Goal: Task Accomplishment & Management: Complete application form

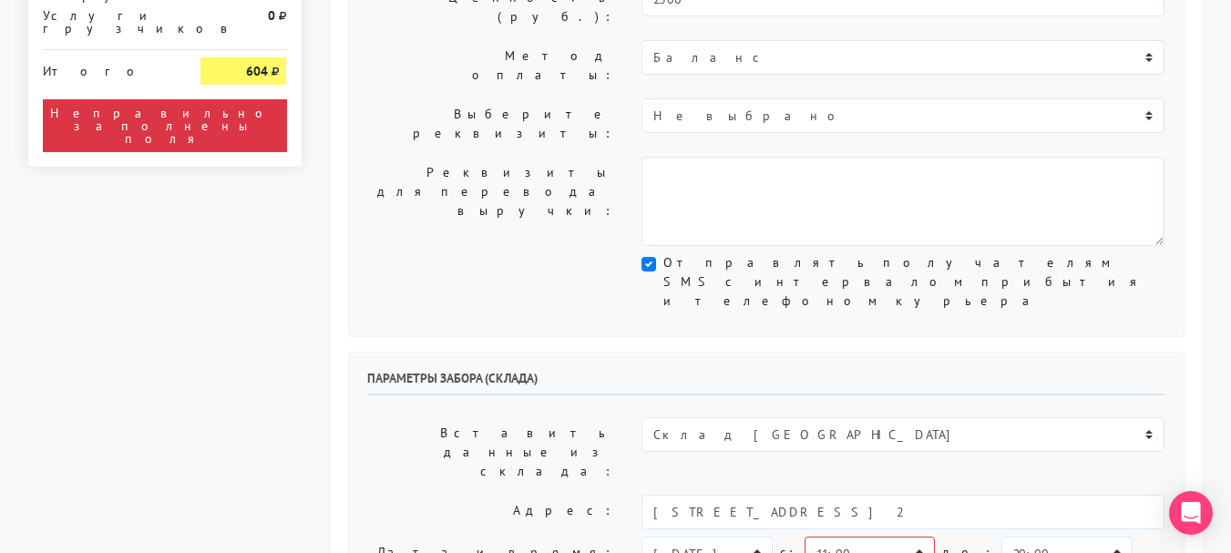
scroll to position [729, 0]
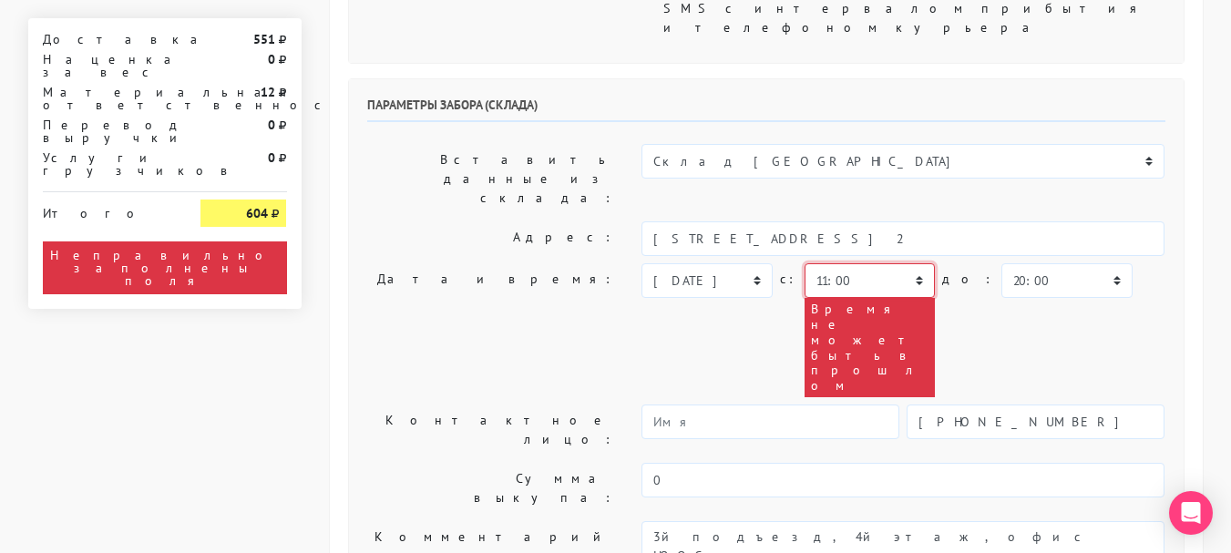
click at [844, 263] on select "00:00 00:30 01:00 01:30 02:00 02:30 03:00 03:30 04:00 04:30 05:00 05:30 06:00 0…" at bounding box center [870, 280] width 130 height 35
select select "17:00"
click at [805, 263] on select "00:00 00:30 01:00 01:30 02:00 02:30 03:00 03:30 04:00 04:30 05:00 05:30 06:00 0…" at bounding box center [870, 280] width 130 height 35
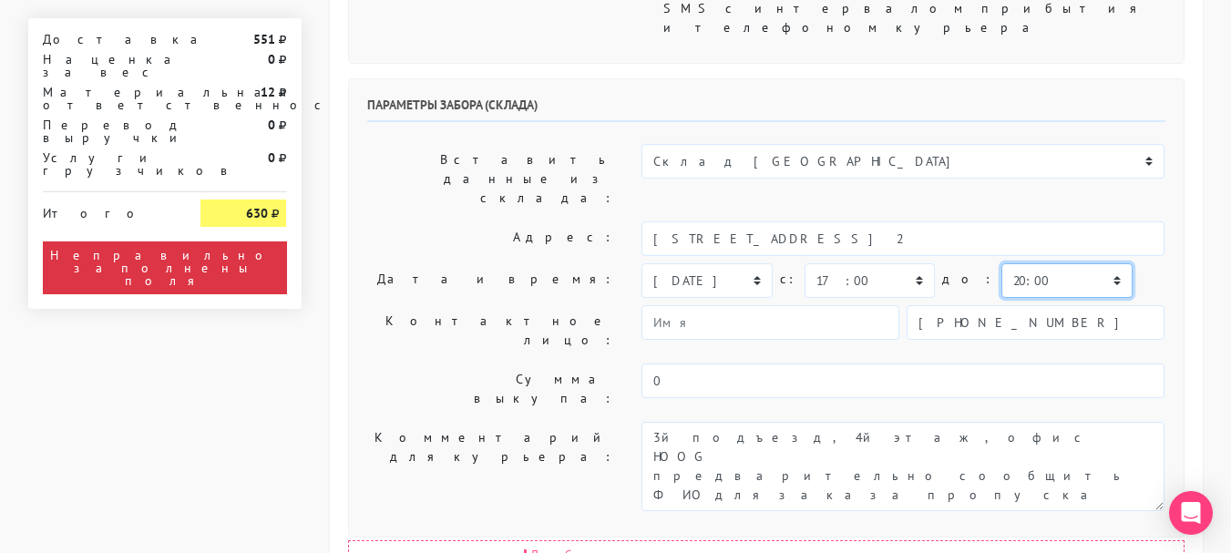
click at [1002, 263] on select "00:00 00:30 01:00 01:30 02:00 02:30 03:00 03:30 04:00 04:30 05:00 05:30 06:00 0…" at bounding box center [1067, 280] width 130 height 35
select select "18:00"
click at [1002, 263] on select "00:00 00:30 01:00 01:30 02:00 02:30 03:00 03:30 04:00 04:30 05:00 05:30 06:00 0…" at bounding box center [1067, 280] width 130 height 35
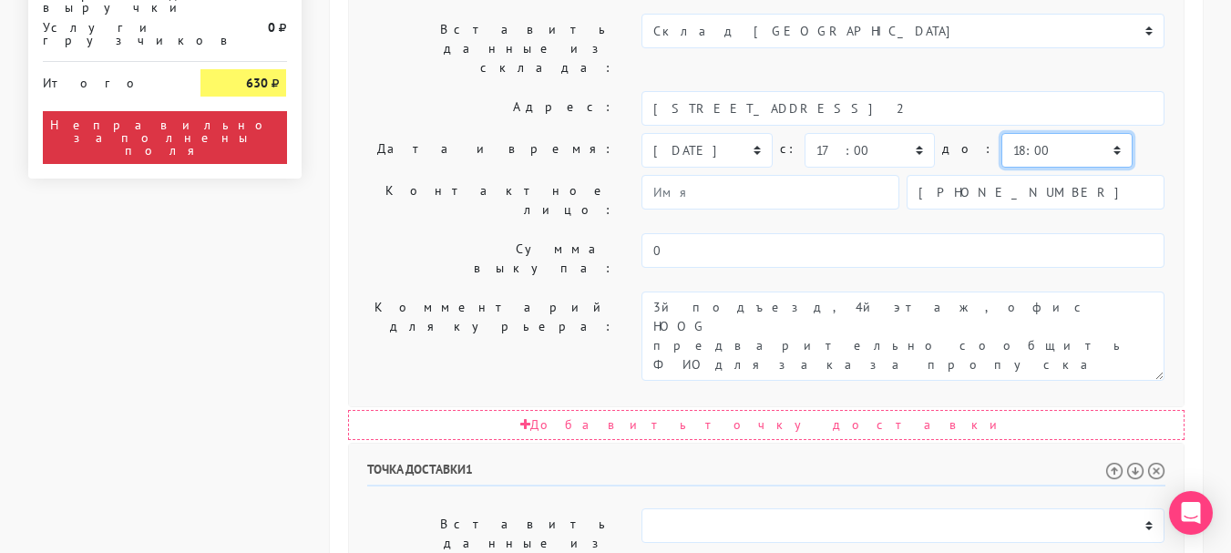
scroll to position [1003, 0]
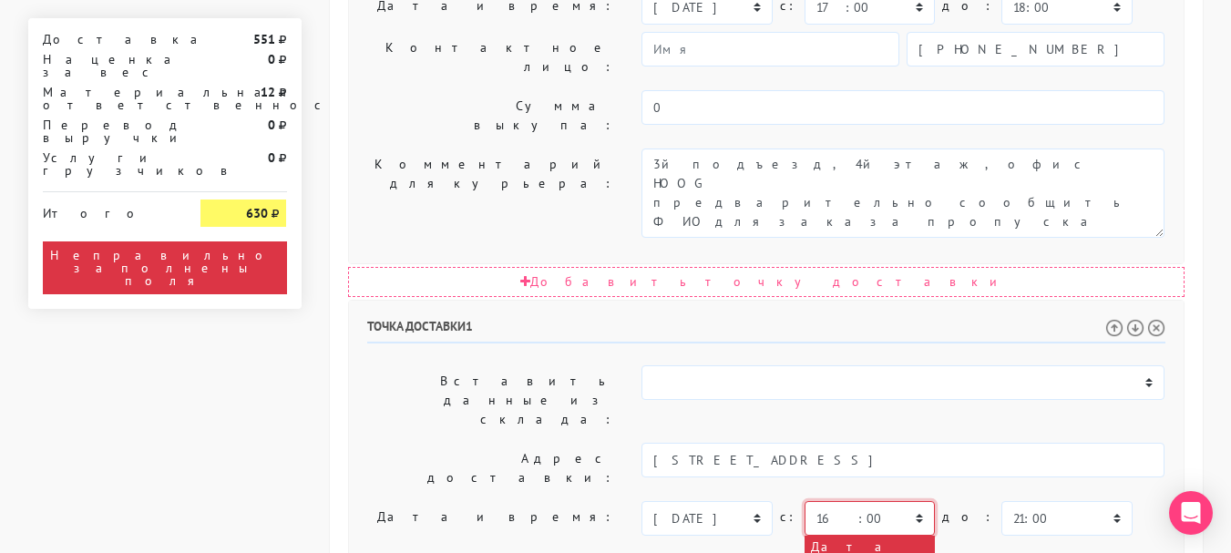
click at [842, 501] on select "00:00 00:30 01:00 01:30 02:00 02:30 03:00 03:30 04:00 04:30 05:00 05:30 06:00 0…" at bounding box center [870, 518] width 130 height 35
select select "17:00"
click at [805, 501] on select "00:00 00:30 01:00 01:30 02:00 02:30 03:00 03:30 04:00 04:30 05:00 05:30 06:00 0…" at bounding box center [870, 518] width 130 height 35
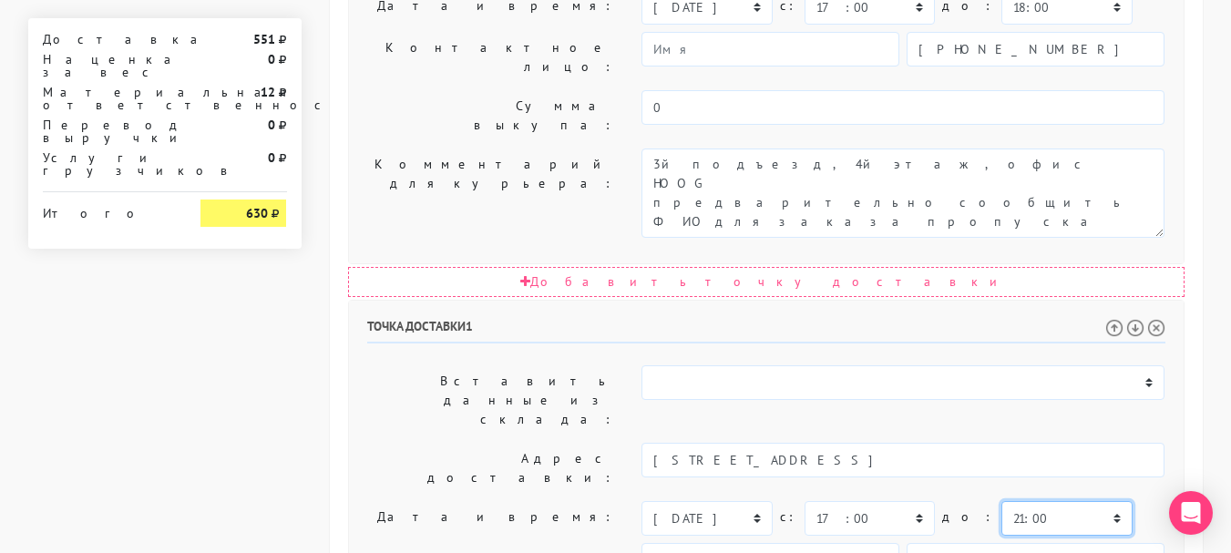
click at [1006, 501] on select "00:00 00:30 01:00 01:30 02:00 02:30 03:00 03:30 04:00 04:30 05:00 05:30 06:00 0…" at bounding box center [1067, 518] width 130 height 35
select select "18:00"
click at [1002, 501] on select "00:00 00:30 01:00 01:30 02:00 02:30 03:00 03:30 04:00 04:30 05:00 05:30 06:00 0…" at bounding box center [1067, 518] width 130 height 35
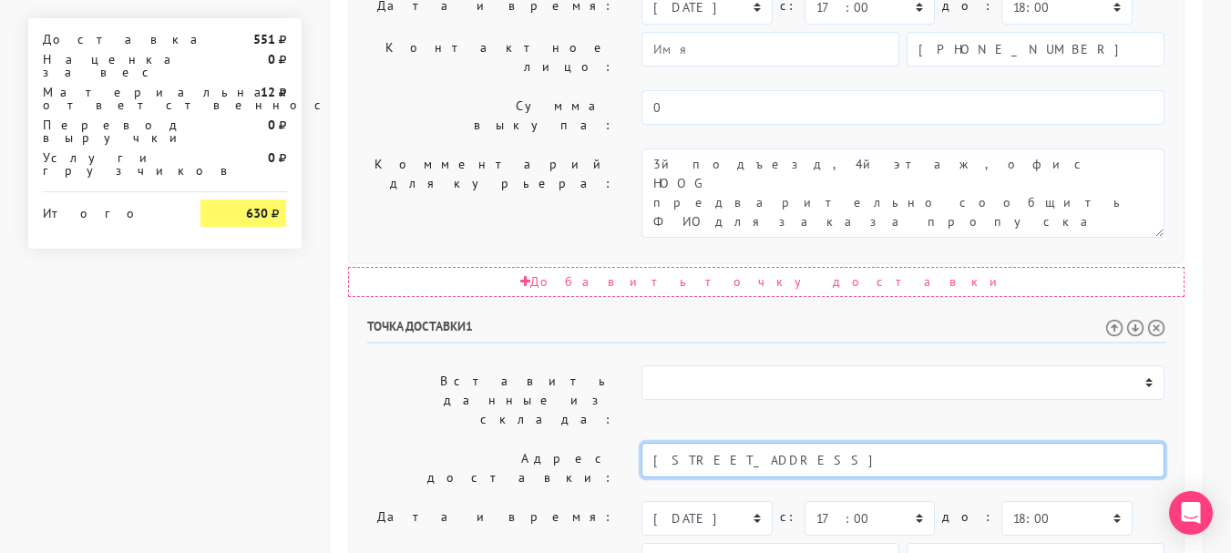
click at [875, 443] on input "[STREET_ADDRESS]" at bounding box center [903, 460] width 523 height 35
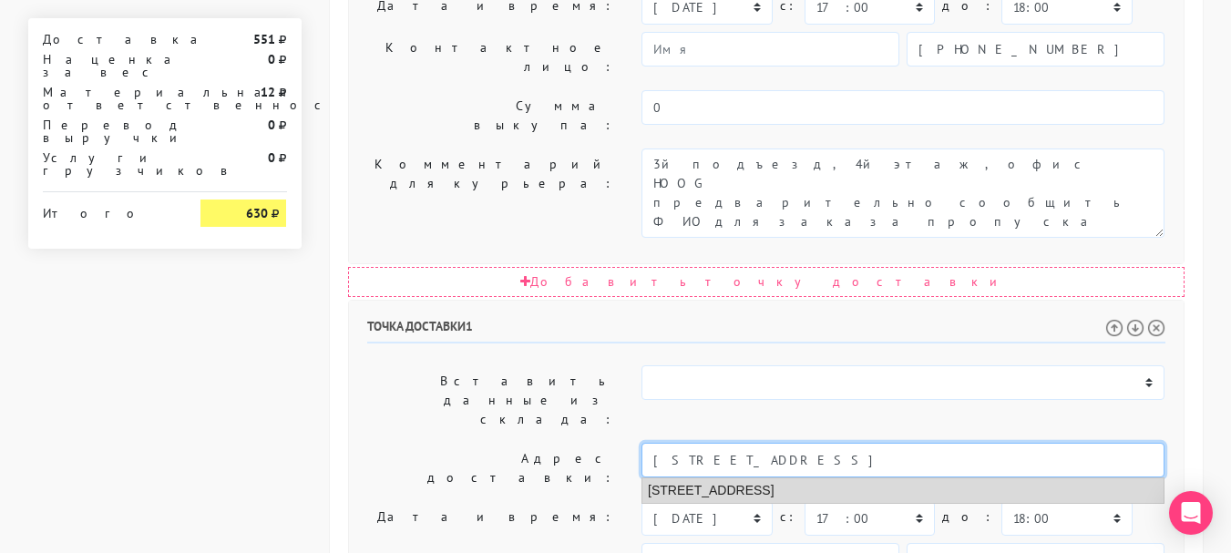
click at [856, 479] on li "[STREET_ADDRESS]" at bounding box center [903, 491] width 521 height 25
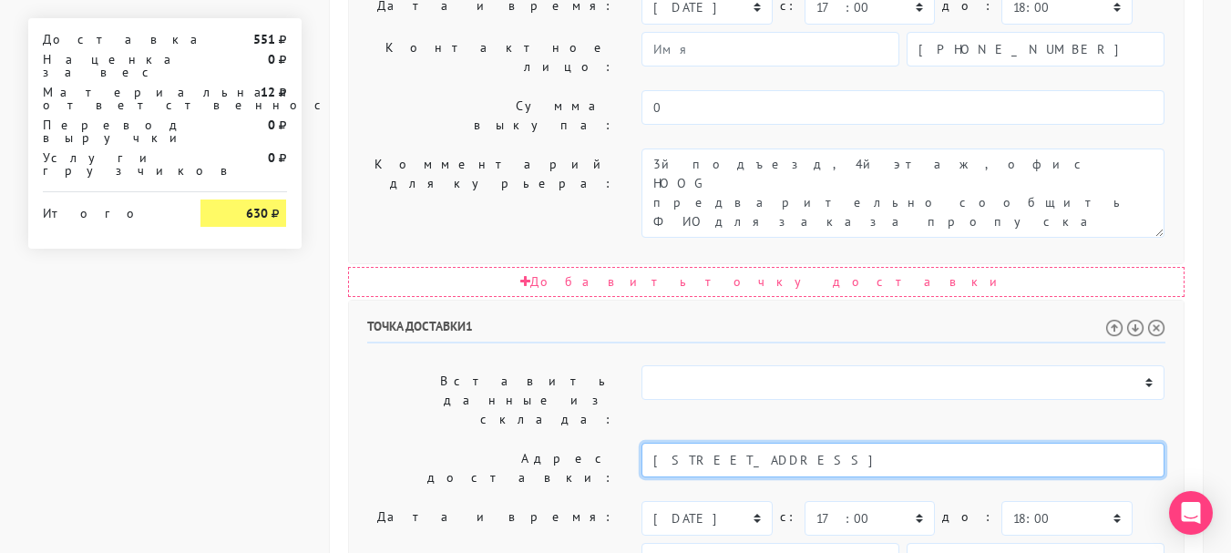
type input "[STREET_ADDRESS]"
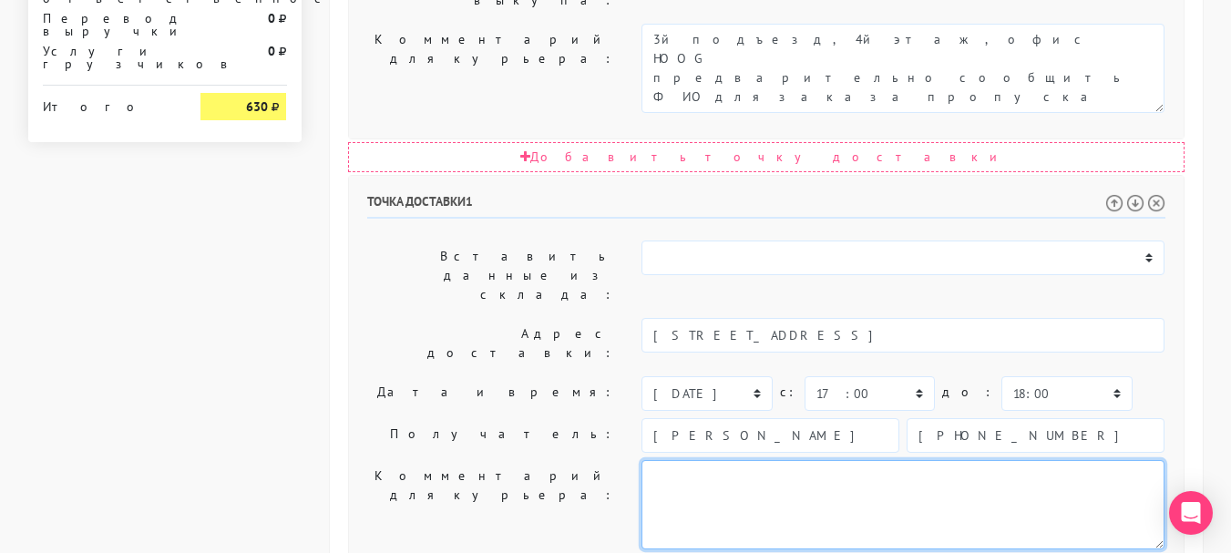
scroll to position [1128, 0]
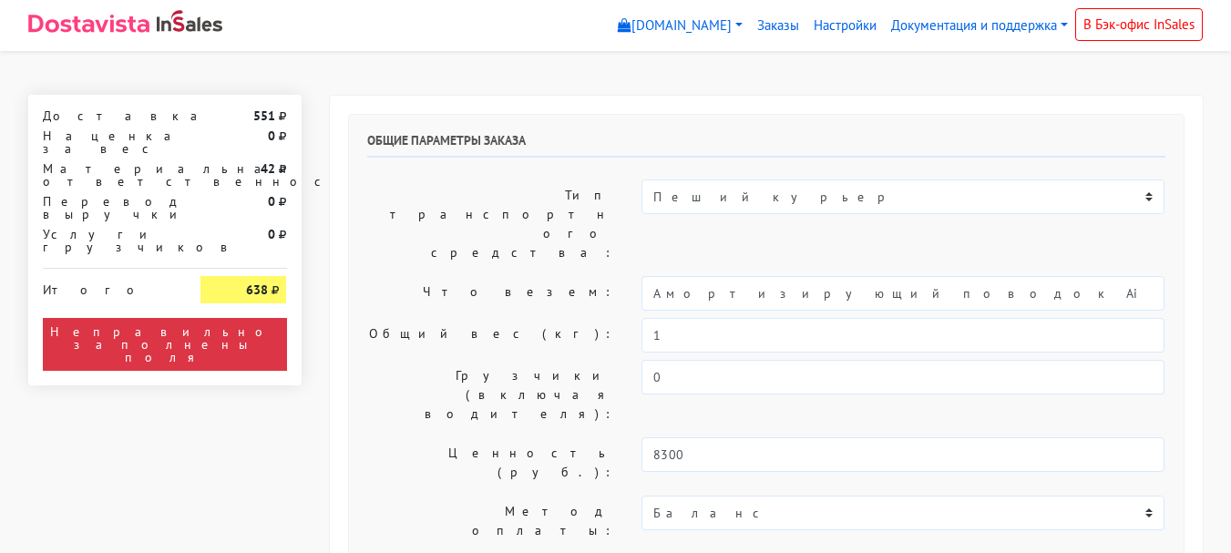
select select "11:00"
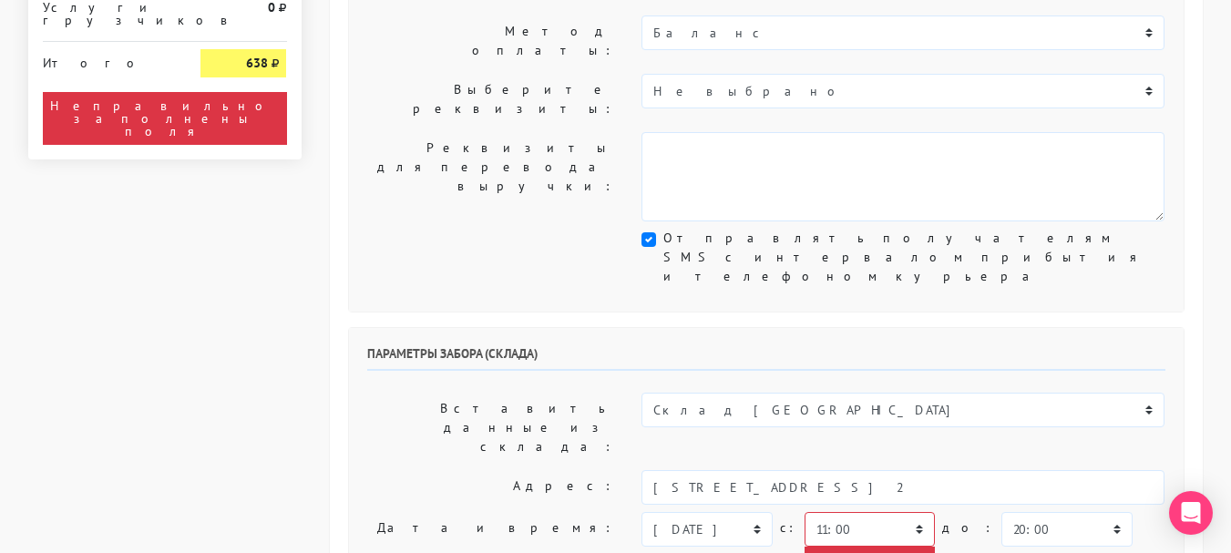
scroll to position [547, 0]
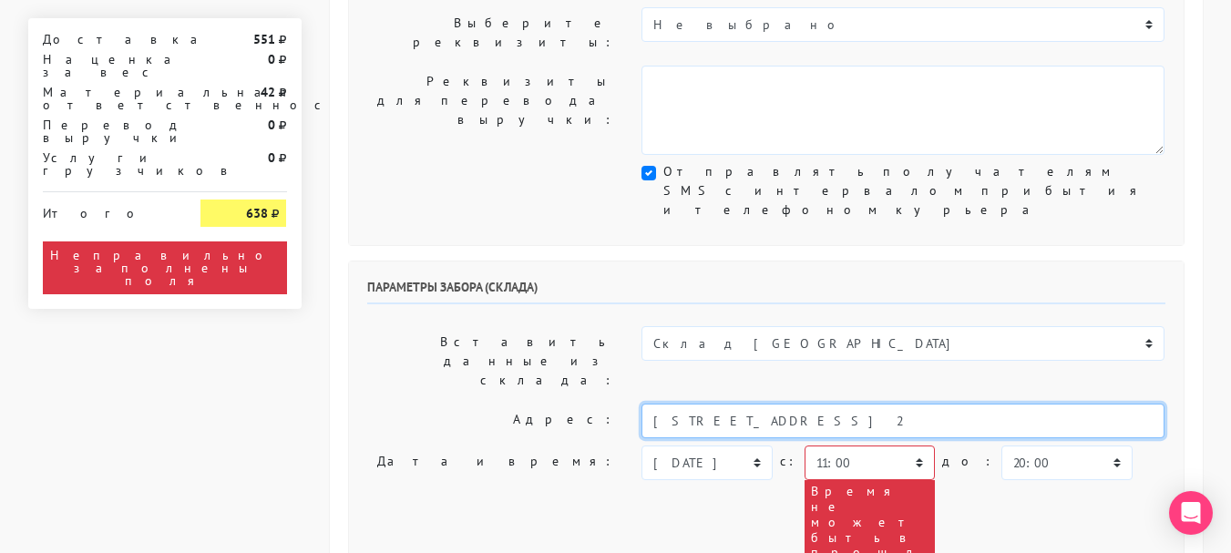
click at [836, 404] on input "[STREET_ADDRESS] 2" at bounding box center [903, 421] width 523 height 35
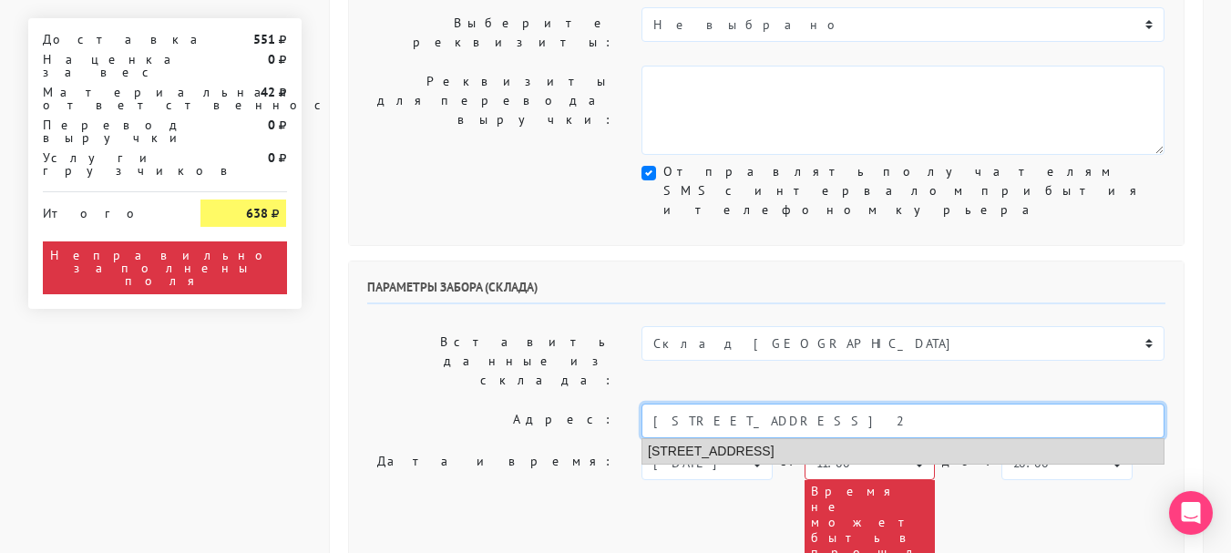
click at [845, 439] on li "Москва, улица Зорге, 9а ст2" at bounding box center [903, 451] width 521 height 25
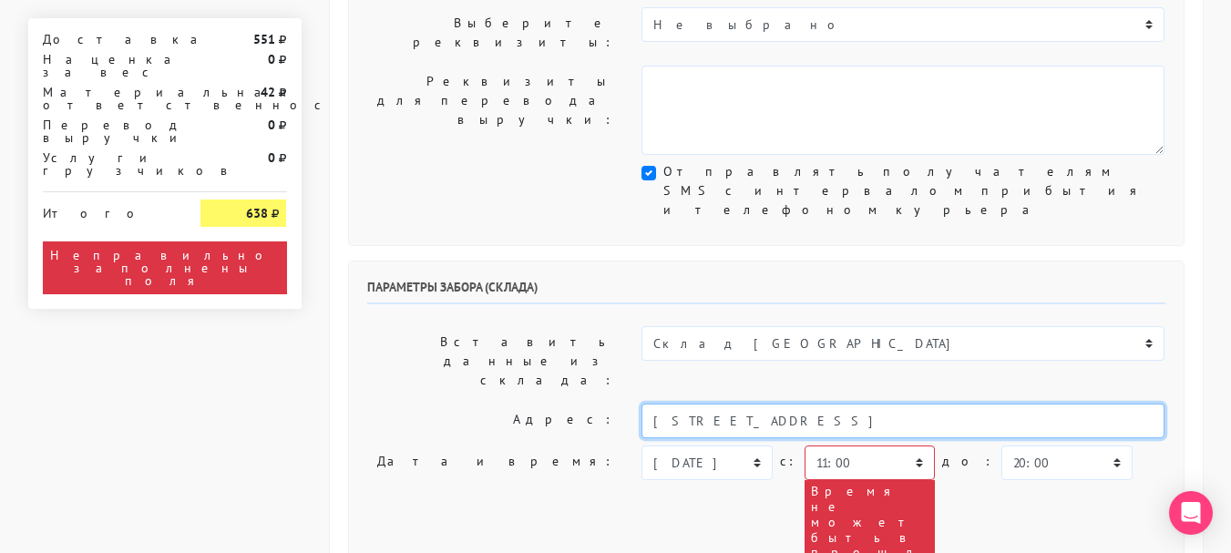
type input "Москва, улица Зорге, 9а ст2"
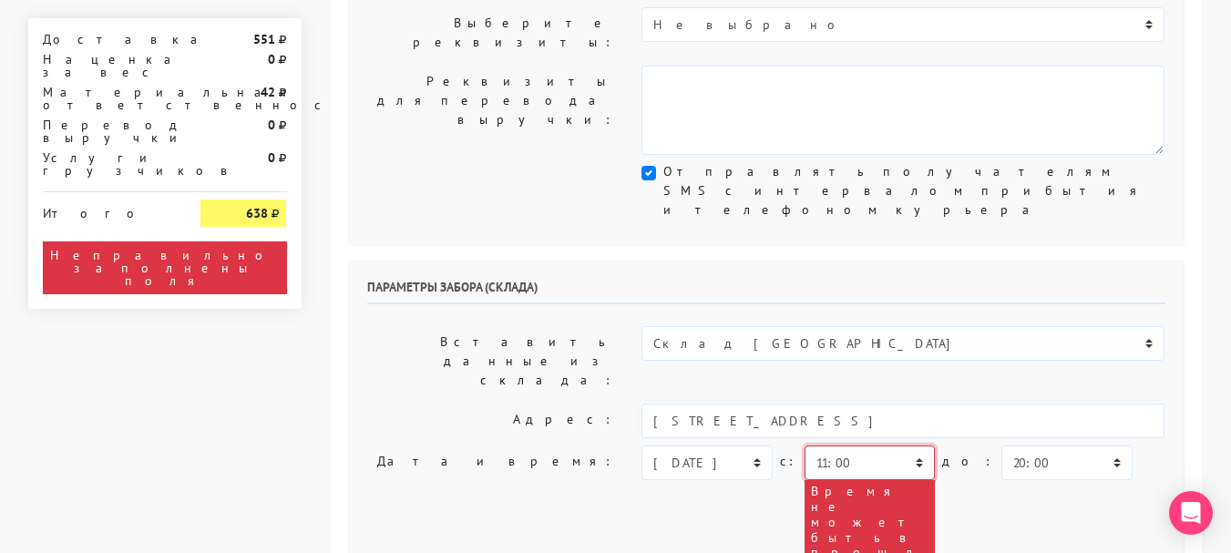
click at [849, 446] on select "00:00 00:30 01:00 01:30 02:00 02:30 03:00 03:30 04:00 04:30 05:00 05:30 06:00 0…" at bounding box center [870, 463] width 130 height 35
select select "17:30"
click at [805, 446] on select "00:00 00:30 01:00 01:30 02:00 02:30 03:00 03:30 04:00 04:30 05:00 05:30 06:00 0…" at bounding box center [870, 463] width 130 height 35
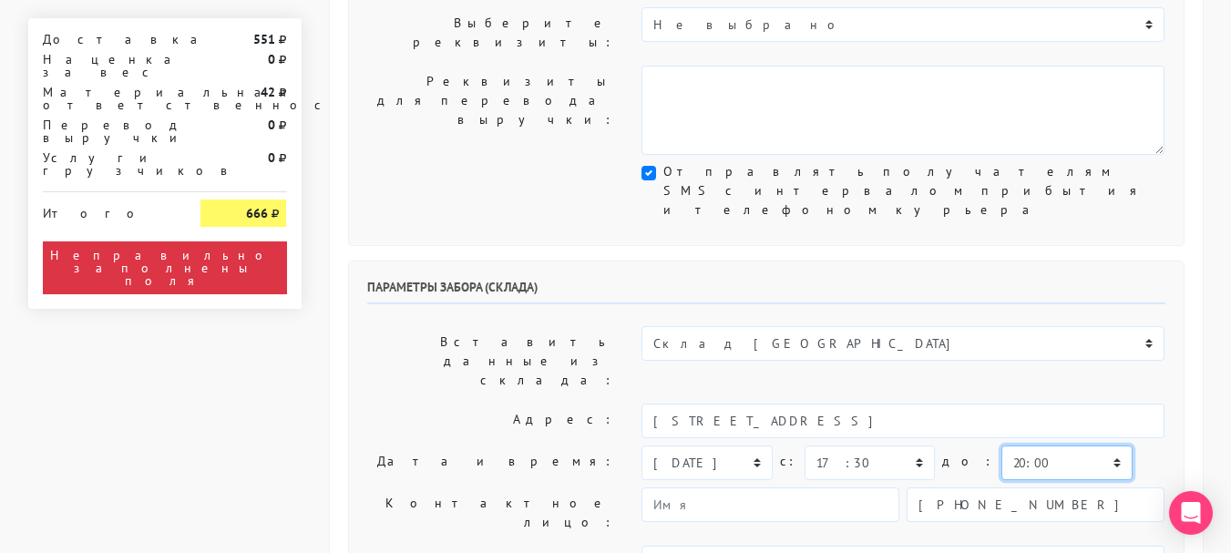
click at [1002, 446] on select "00:00 00:30 01:00 01:30 02:00 02:30 03:00 03:30 04:00 04:30 05:00 05:30 06:00 0…" at bounding box center [1067, 463] width 130 height 35
select select "18:00"
click at [1002, 446] on select "00:00 00:30 01:00 01:30 02:00 02:30 03:00 03:30 04:00 04:30 05:00 05:30 06:00 0…" at bounding box center [1067, 463] width 130 height 35
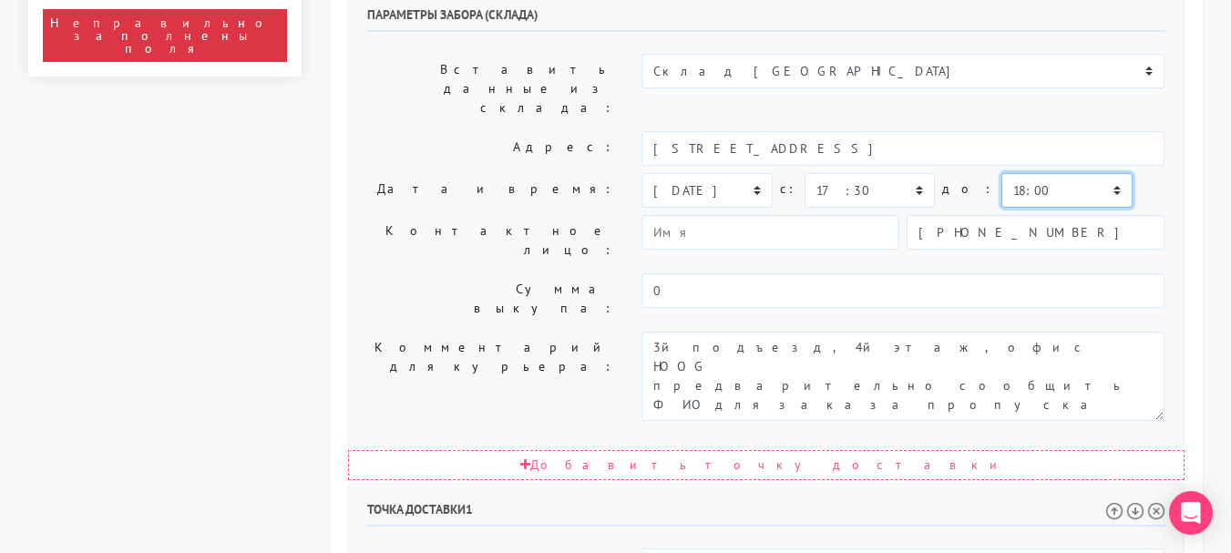
scroll to position [820, 0]
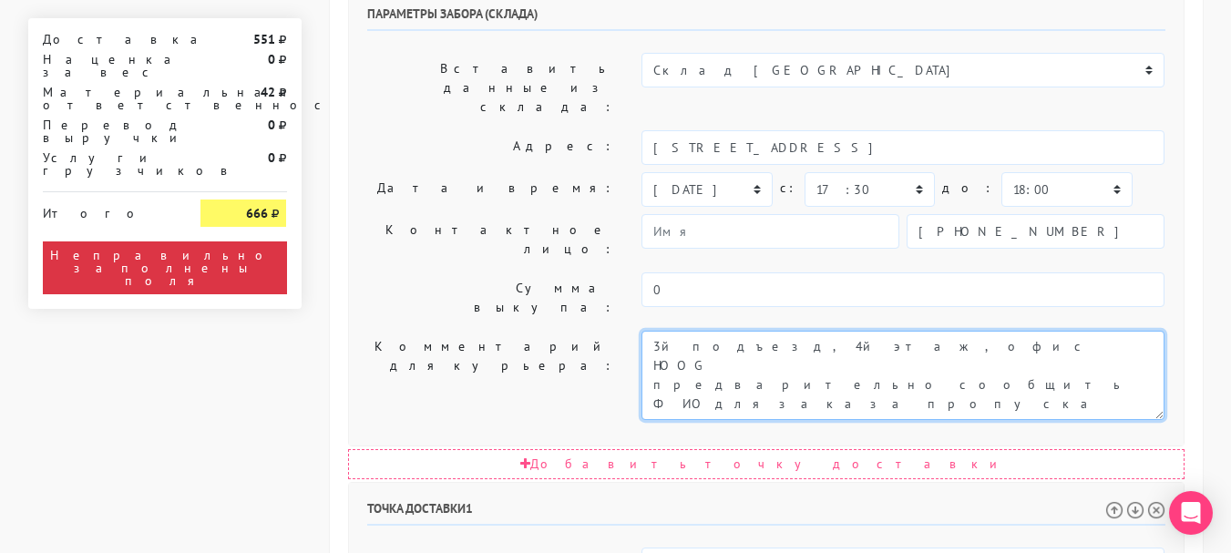
click at [664, 331] on textarea "3й подъезд, 4й этаж, офис HOOG предварительно сообщить ФИО для заказа пропуска" at bounding box center [903, 375] width 523 height 89
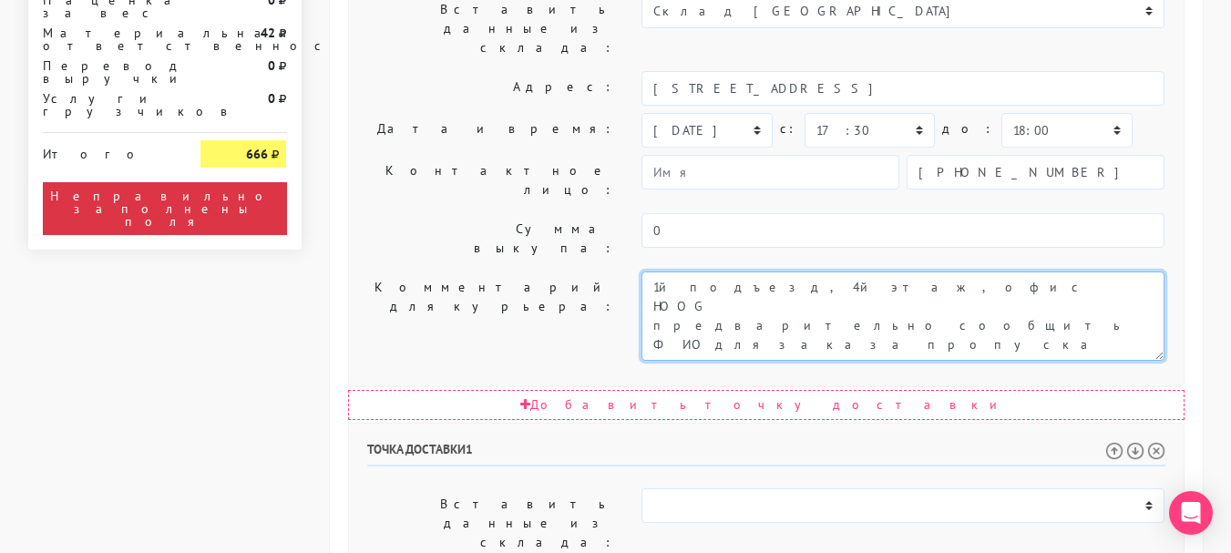
scroll to position [911, 0]
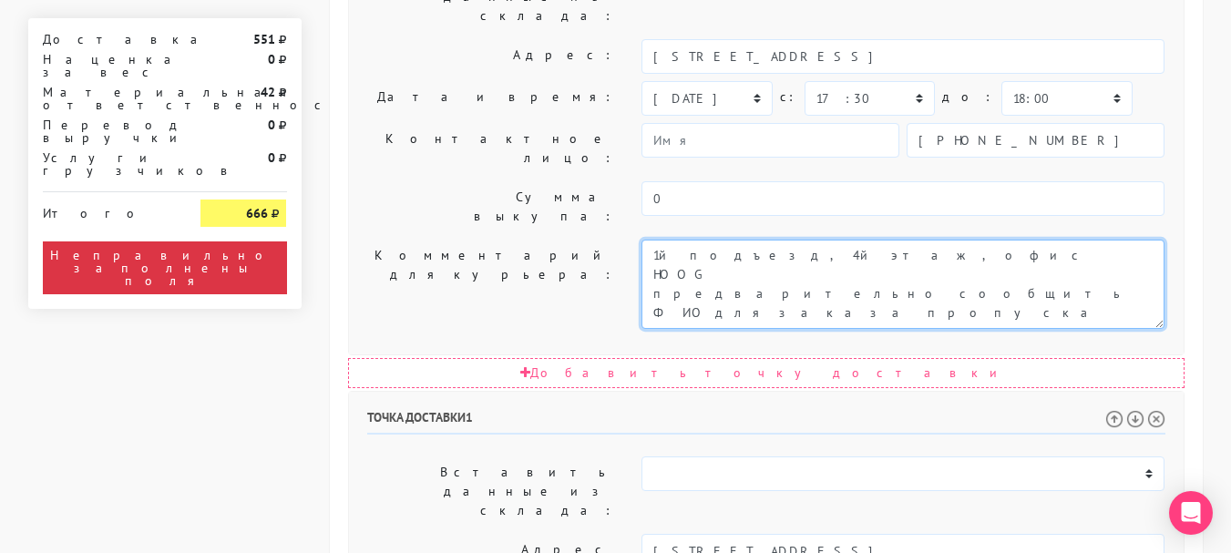
type textarea "1й подъезд, 4й этаж, офис HOOG предварительно сообщить ФИО для заказа пропуска"
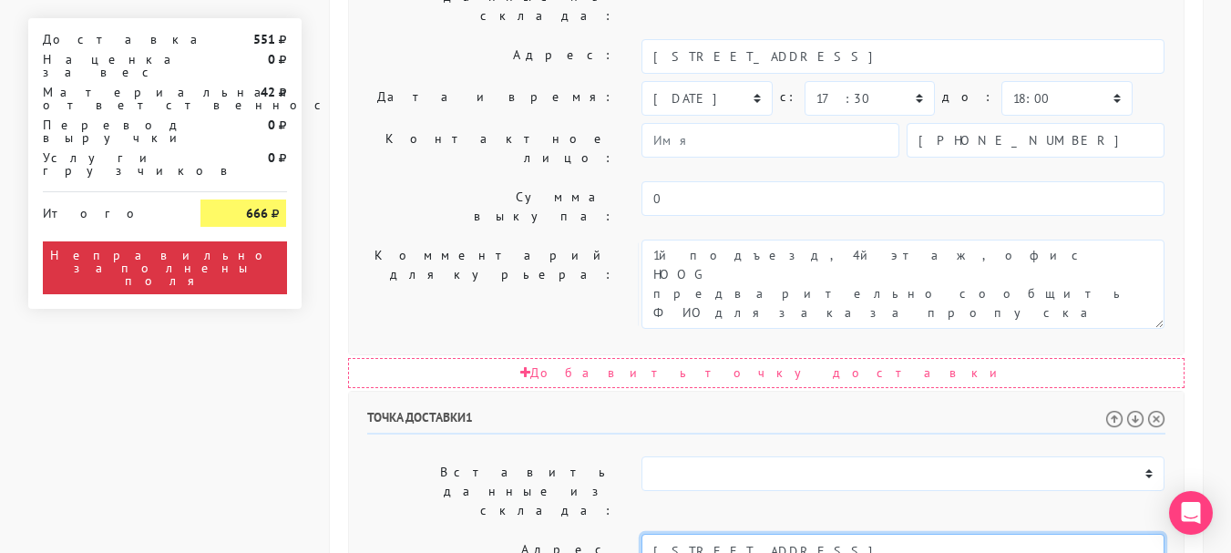
click at [896, 534] on input "[STREET_ADDRESS]" at bounding box center [903, 551] width 523 height 35
type input "[STREET_ADDRESS]"
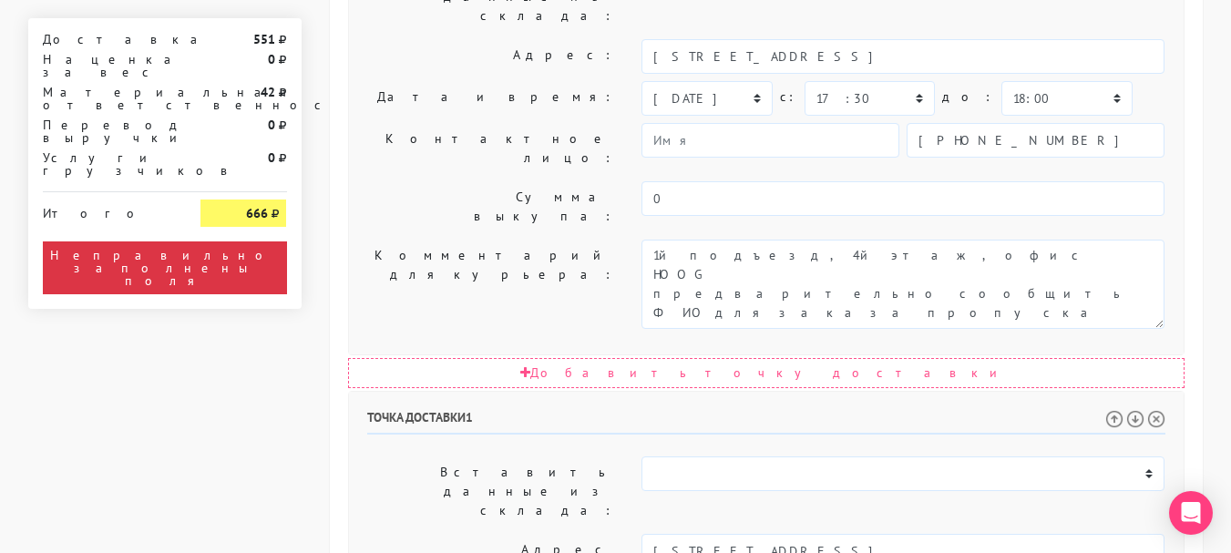
select select "17:30"
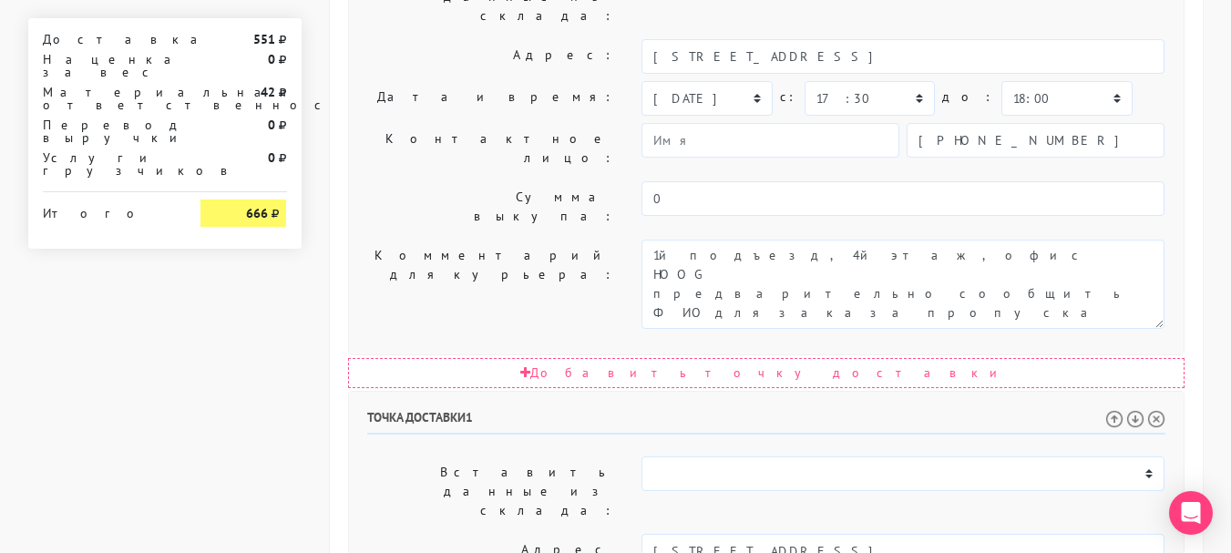
select select "18:30"
paste textarea "Салон груминга милорд"
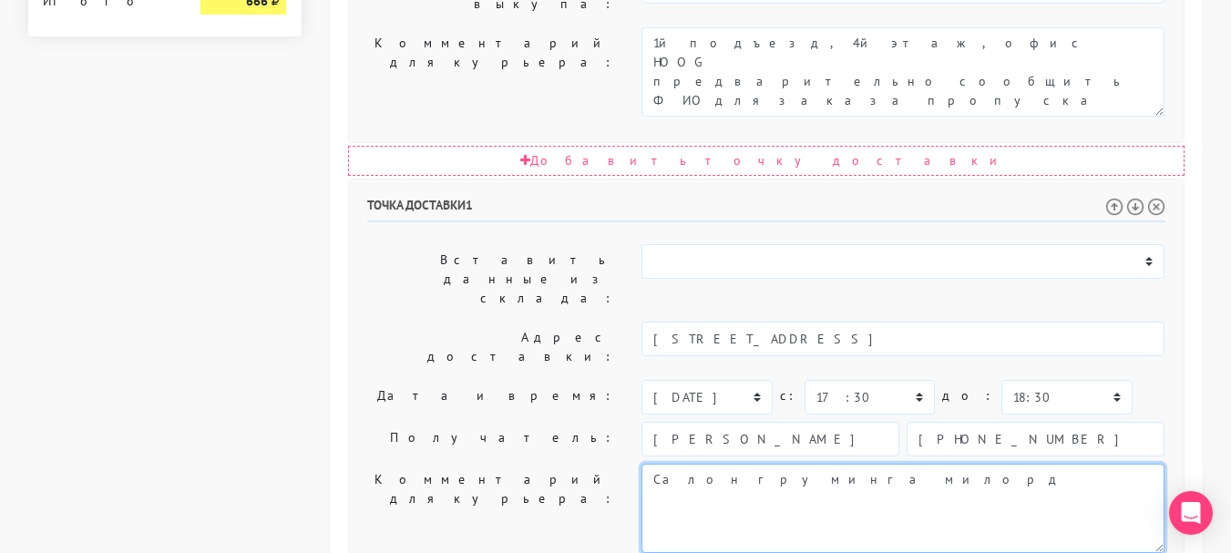
scroll to position [1128, 0]
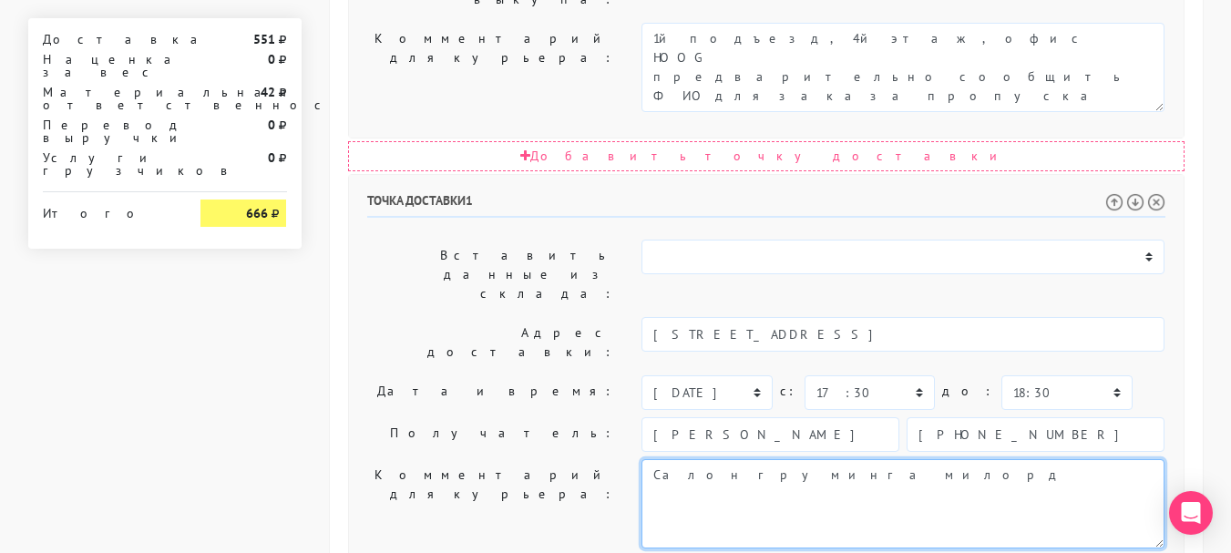
type textarea "Салон груминга милорд"
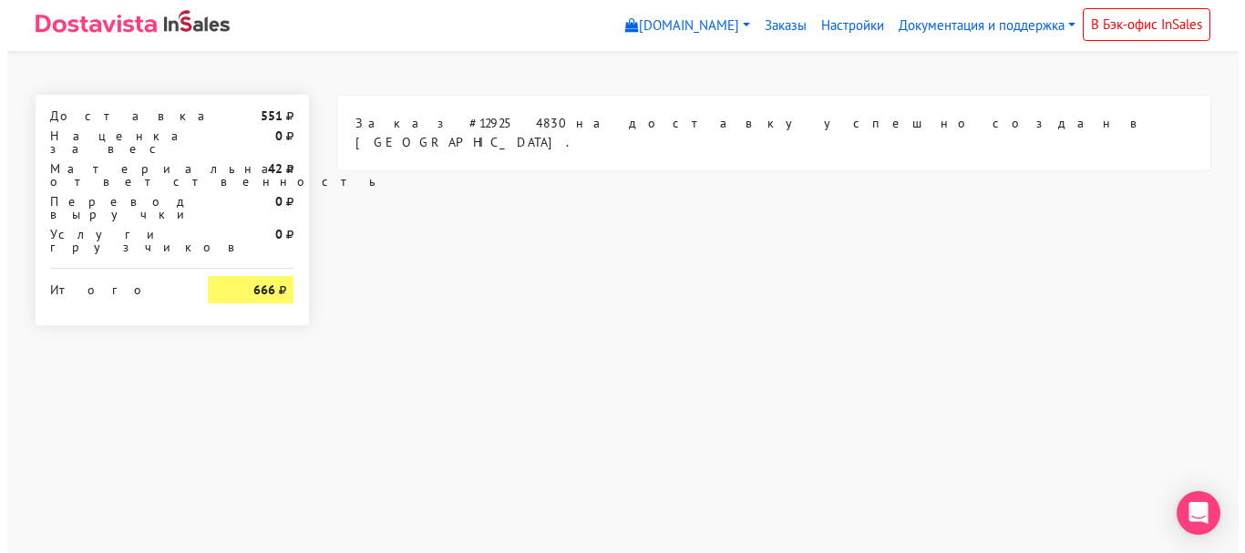
scroll to position [0, 0]
